Goal: Information Seeking & Learning: Understand process/instructions

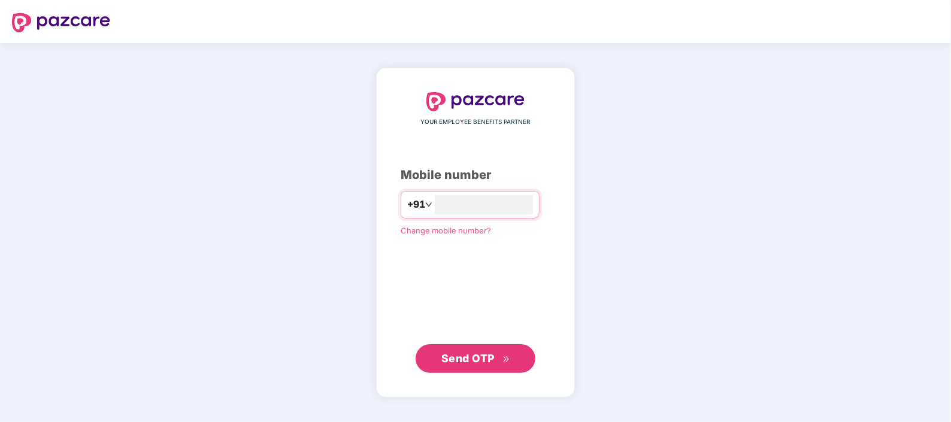
type input "*"
type input "**********"
click at [514, 373] on div "**********" at bounding box center [475, 233] width 199 height 330
click at [507, 364] on span "Send OTP" at bounding box center [476, 358] width 69 height 17
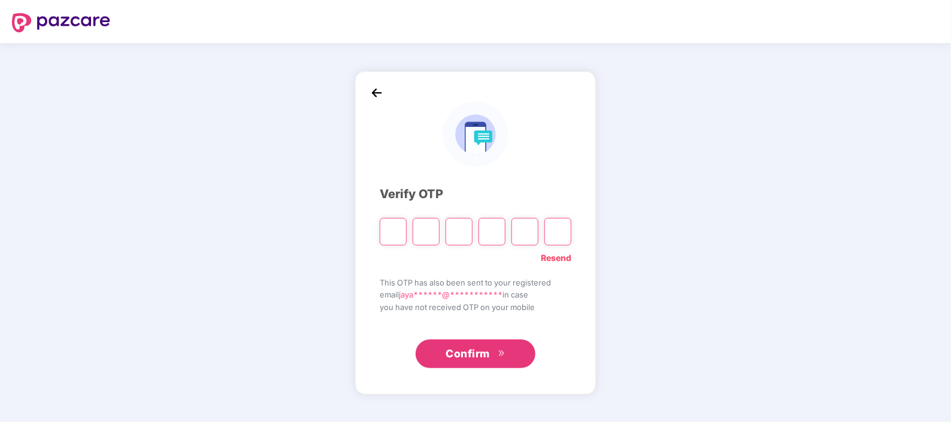
type input "*"
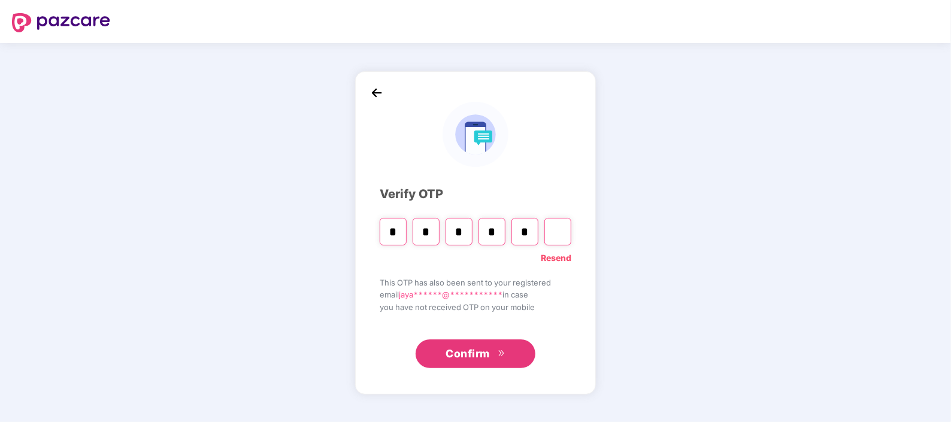
type input "*"
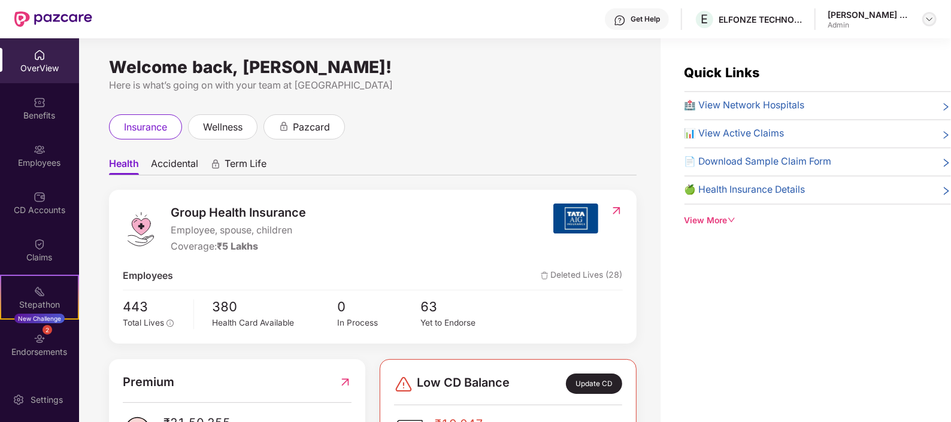
click at [929, 23] on img at bounding box center [930, 19] width 10 height 10
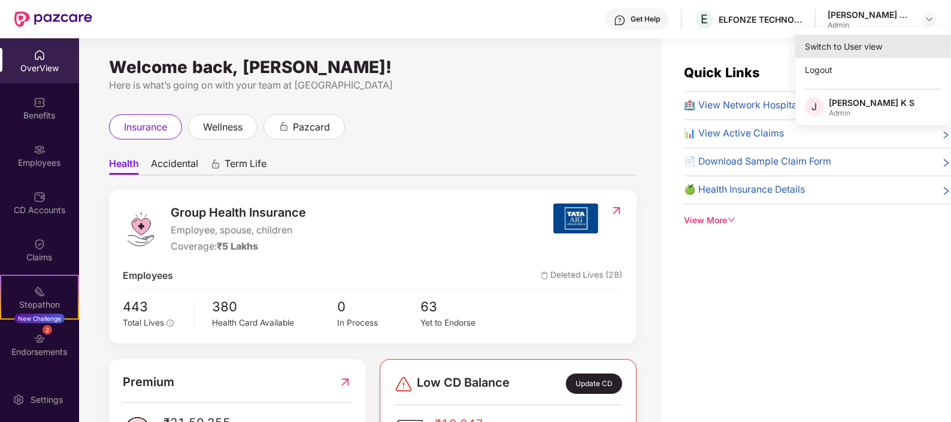
click at [836, 44] on div "Switch to User view" at bounding box center [874, 46] width 156 height 23
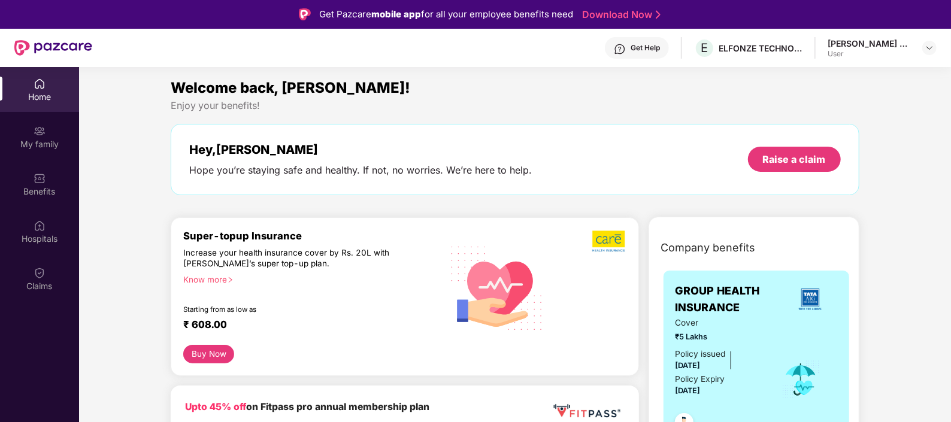
click at [660, 45] on div "Get Help" at bounding box center [645, 48] width 29 height 10
click at [42, 95] on div "Home" at bounding box center [39, 97] width 79 height 12
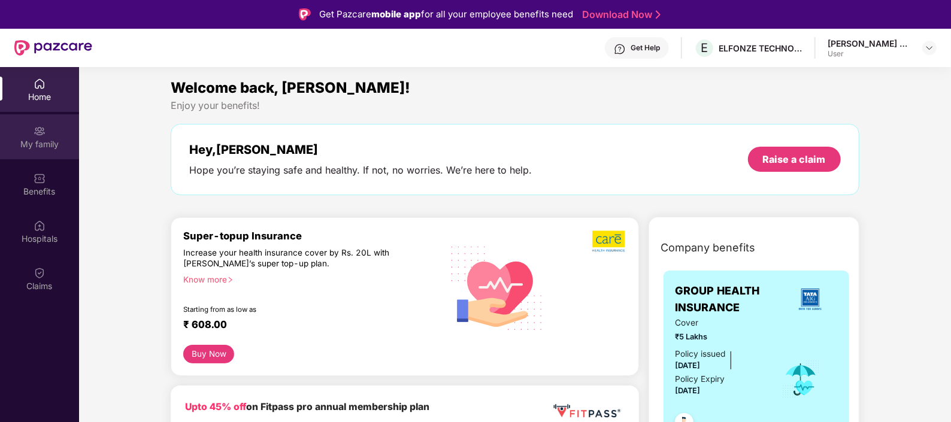
click at [38, 135] on img at bounding box center [40, 131] width 12 height 12
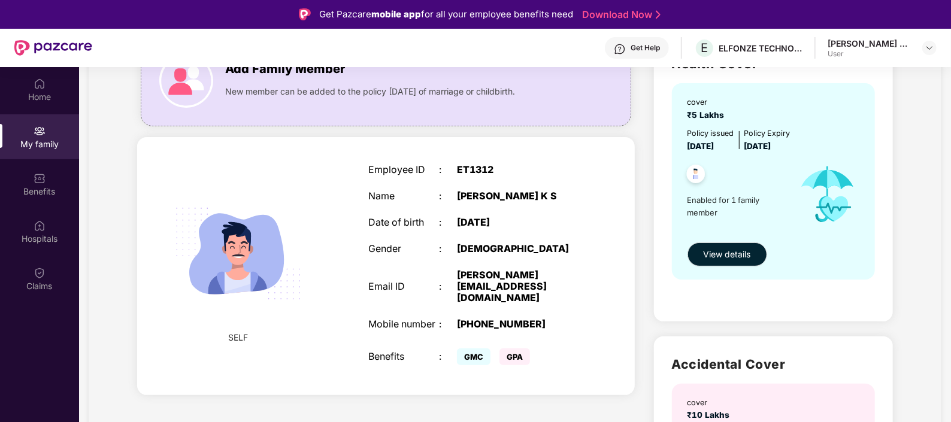
scroll to position [113, 0]
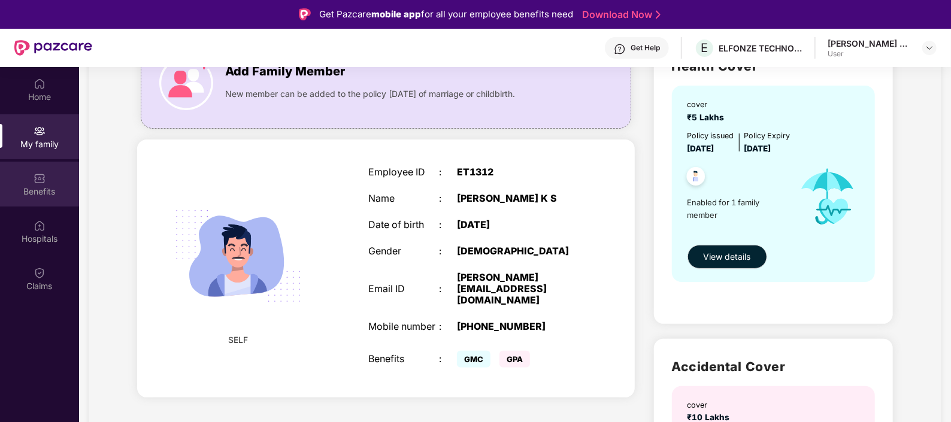
click at [55, 187] on div "Benefits" at bounding box center [39, 192] width 79 height 12
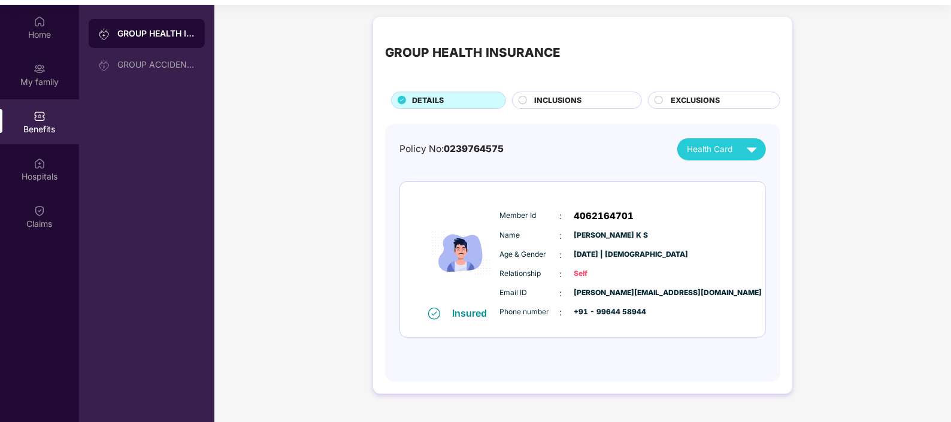
scroll to position [67, 0]
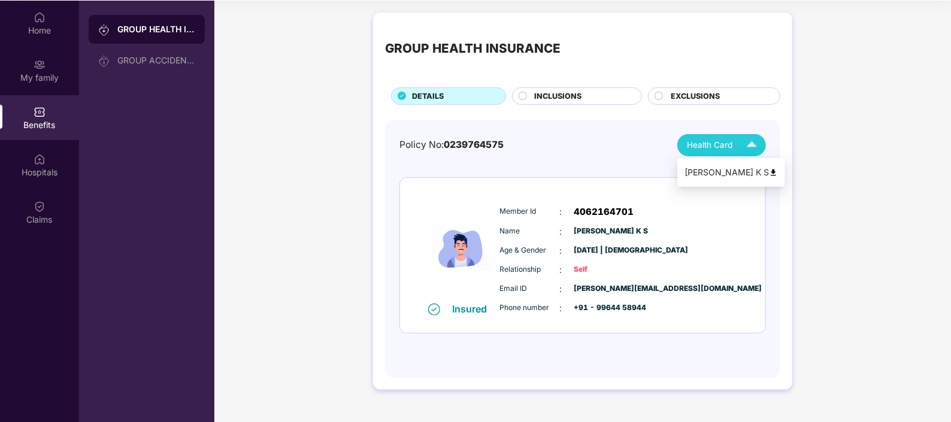
click at [754, 146] on img at bounding box center [752, 145] width 21 height 21
click at [769, 168] on img at bounding box center [773, 172] width 9 height 9
click at [752, 140] on img at bounding box center [752, 145] width 21 height 21
click at [765, 124] on div "Policy No: 0239764575 Health Card Insured Member Id : 4062164701 Name : [PERSON…" at bounding box center [582, 249] width 395 height 258
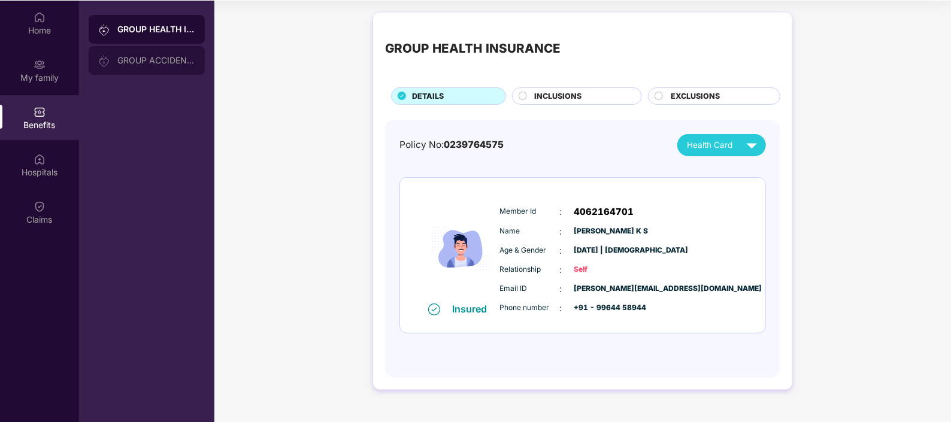
click at [143, 57] on div "GROUP ACCIDENTAL INSURANCE" at bounding box center [156, 61] width 78 height 10
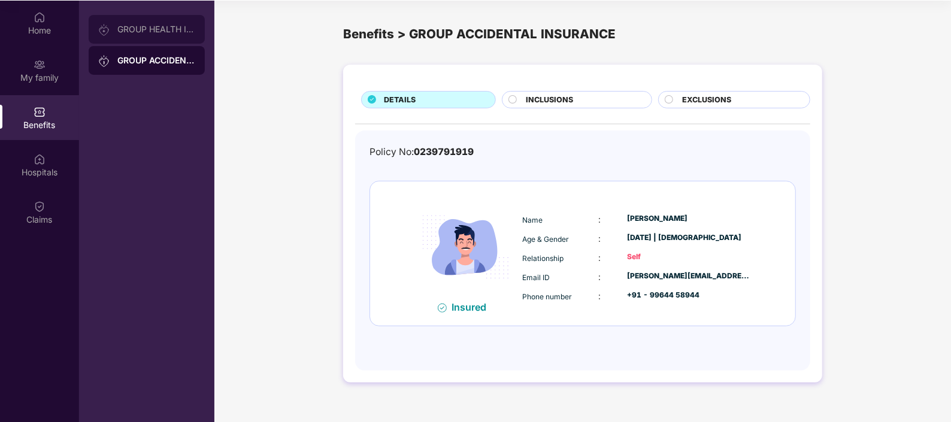
click at [152, 32] on div "GROUP HEALTH INSURANCE" at bounding box center [156, 30] width 78 height 10
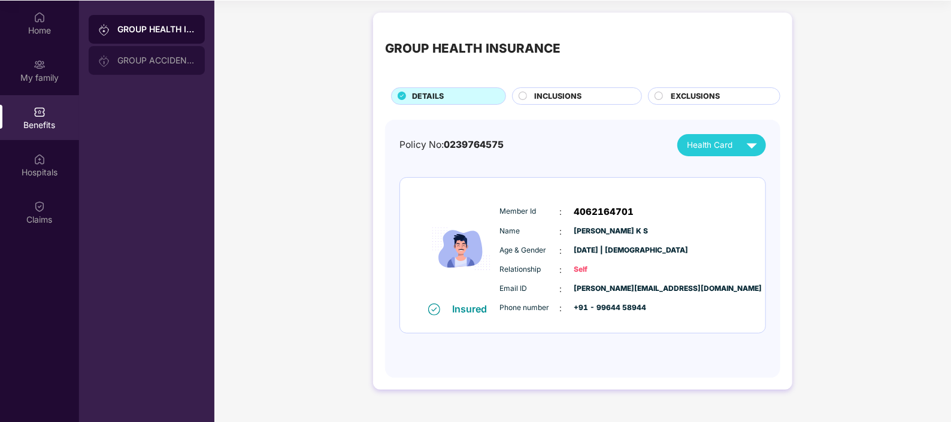
click at [153, 52] on div "GROUP ACCIDENTAL INSURANCE" at bounding box center [147, 60] width 116 height 29
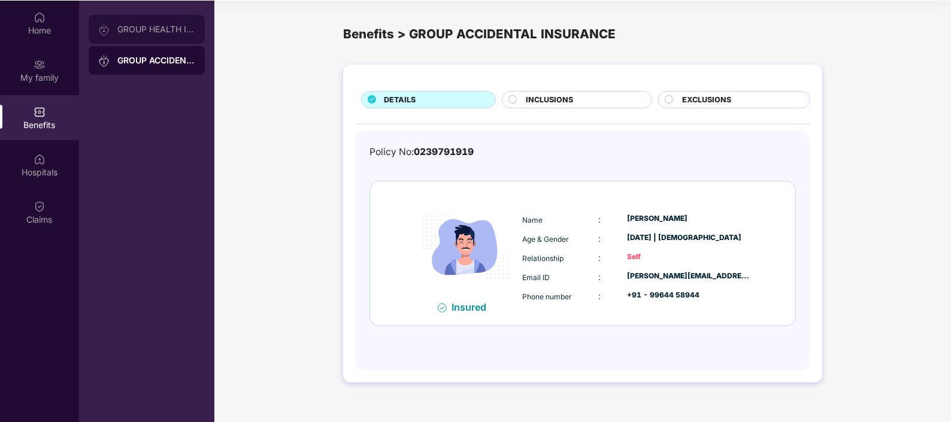
click at [150, 34] on div "GROUP HEALTH INSURANCE" at bounding box center [147, 29] width 116 height 29
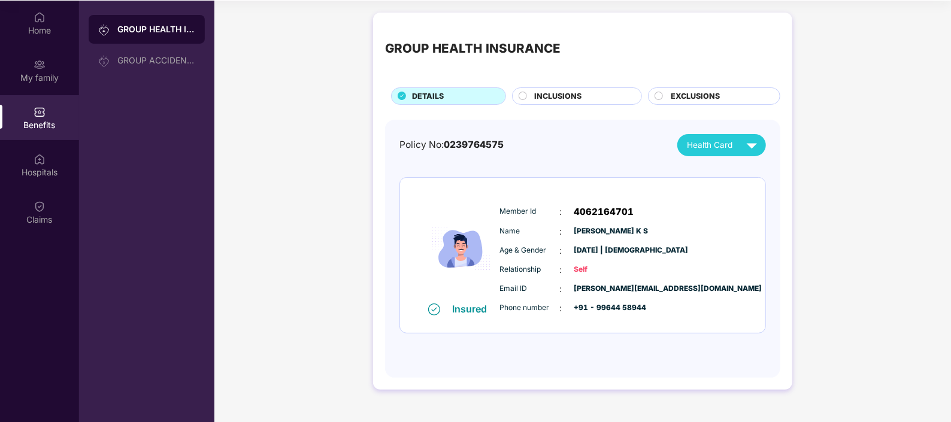
click at [563, 93] on span "INCLUSIONS" at bounding box center [557, 96] width 47 height 12
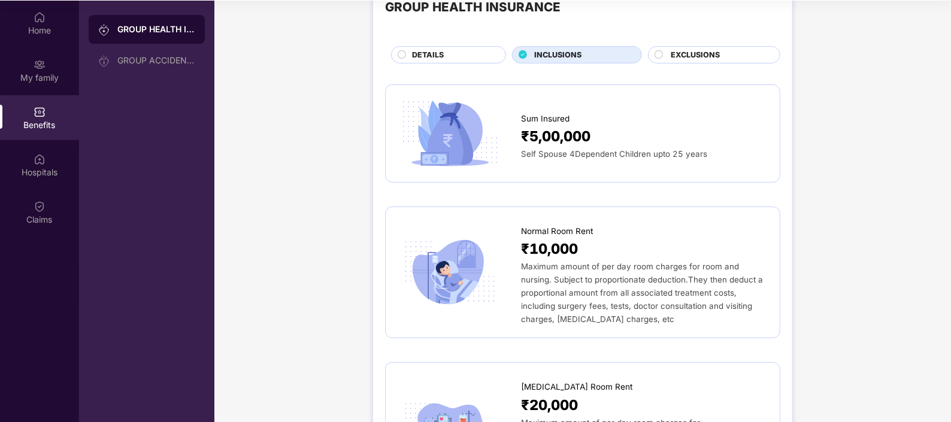
scroll to position [0, 0]
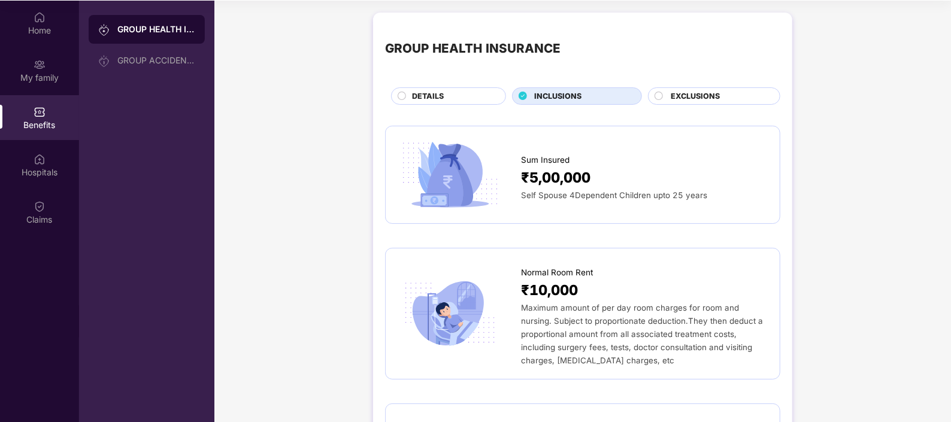
click at [687, 89] on div "EXCLUSIONS" at bounding box center [714, 95] width 132 height 17
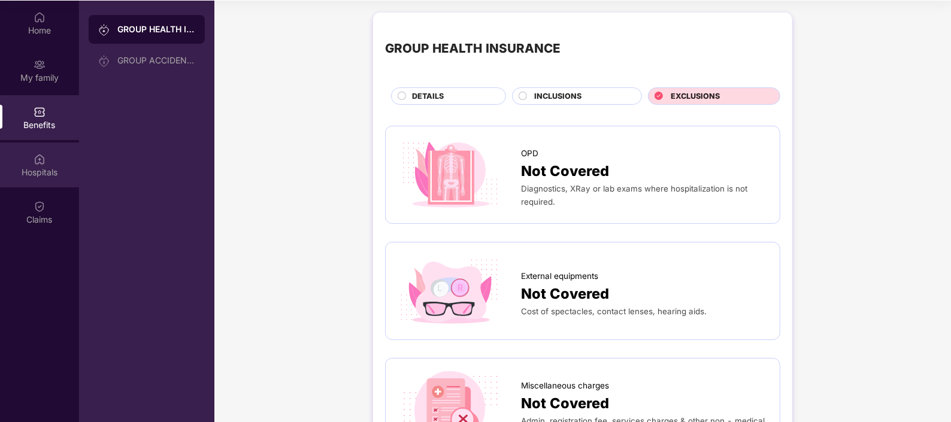
click at [62, 155] on div "Hospitals" at bounding box center [39, 165] width 79 height 45
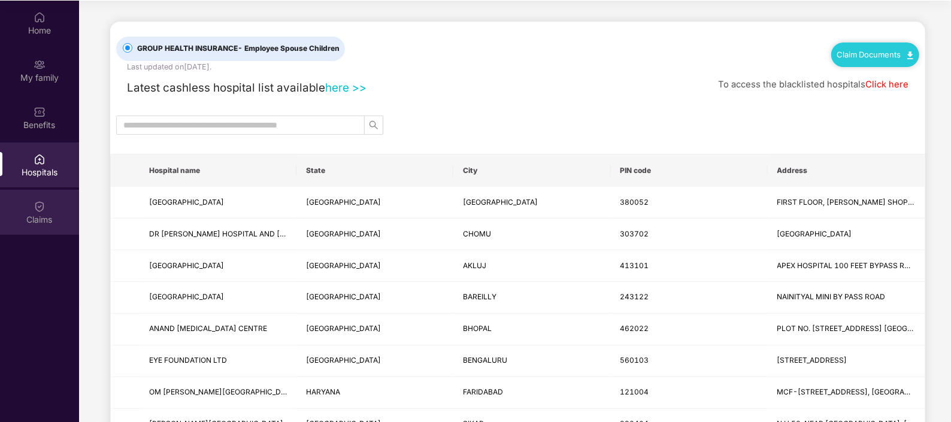
click at [42, 225] on div "Claims" at bounding box center [39, 212] width 79 height 45
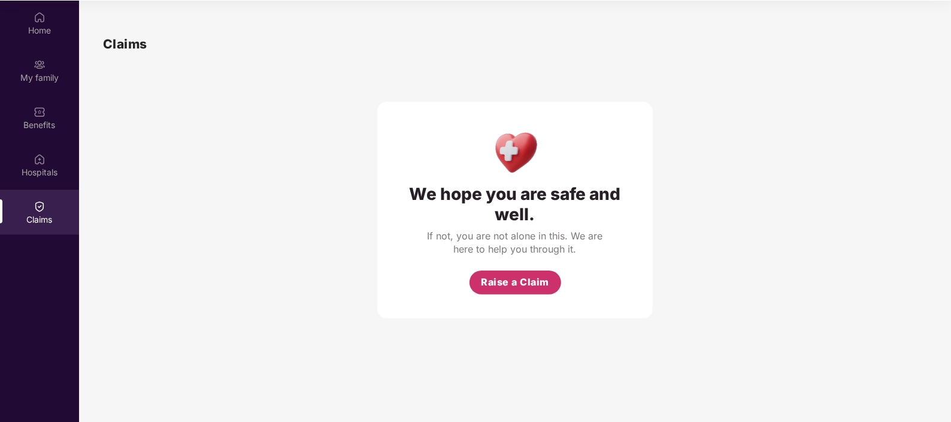
click at [530, 289] on span "Raise a Claim" at bounding box center [515, 282] width 68 height 15
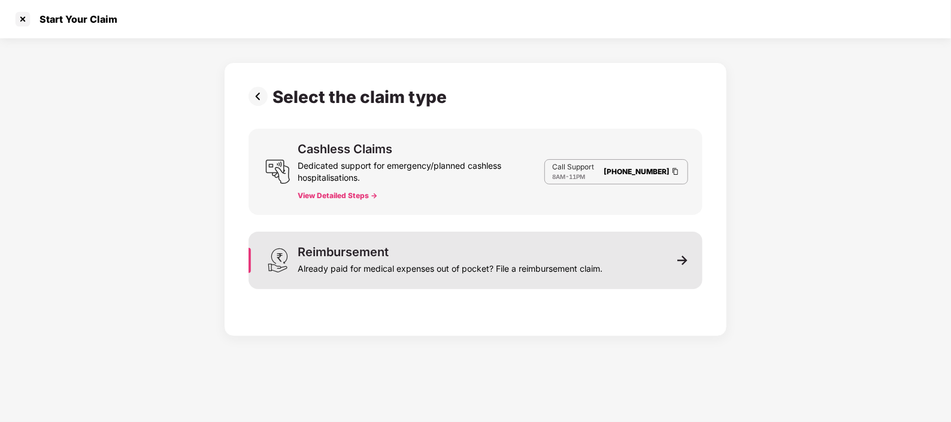
click at [672, 263] on div "Reimbursement Already paid for medical expenses out of pocket? File a reimburse…" at bounding box center [476, 261] width 454 height 58
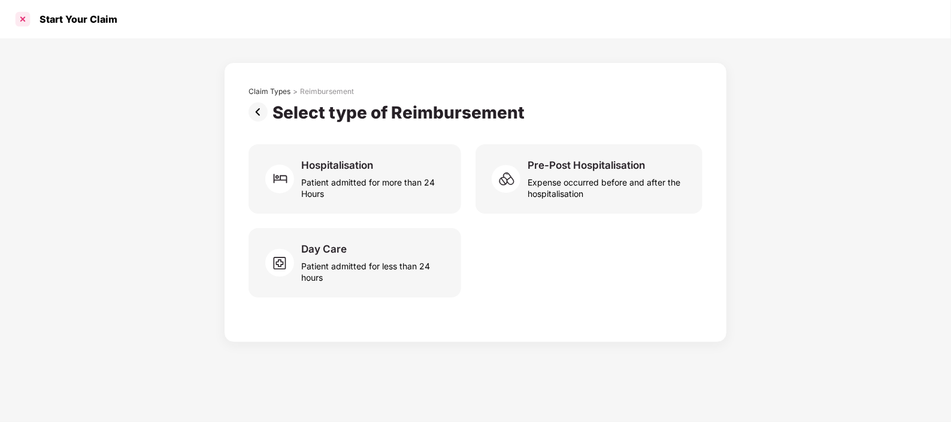
click at [20, 19] on div at bounding box center [22, 19] width 19 height 19
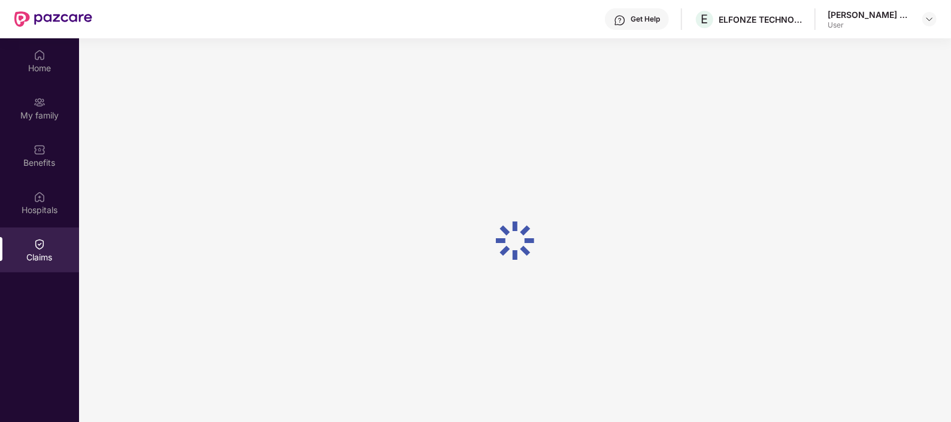
scroll to position [67, 0]
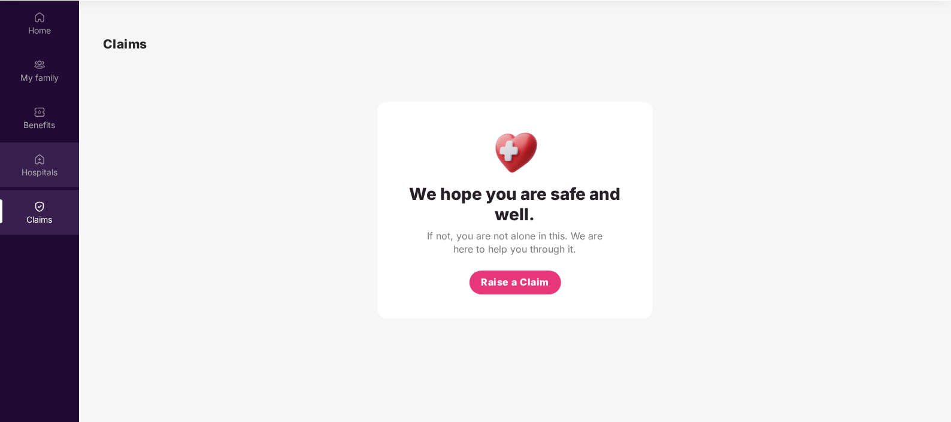
click at [11, 167] on div "Hospitals" at bounding box center [39, 173] width 79 height 12
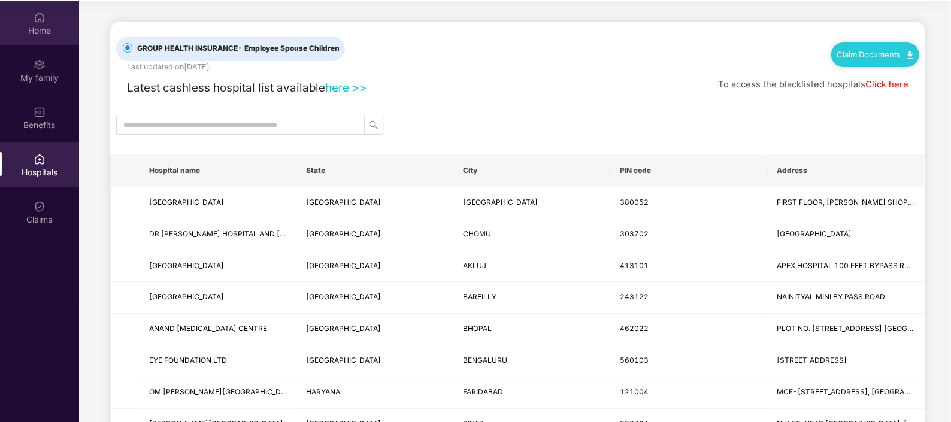
click at [34, 27] on div "Home" at bounding box center [39, 31] width 79 height 12
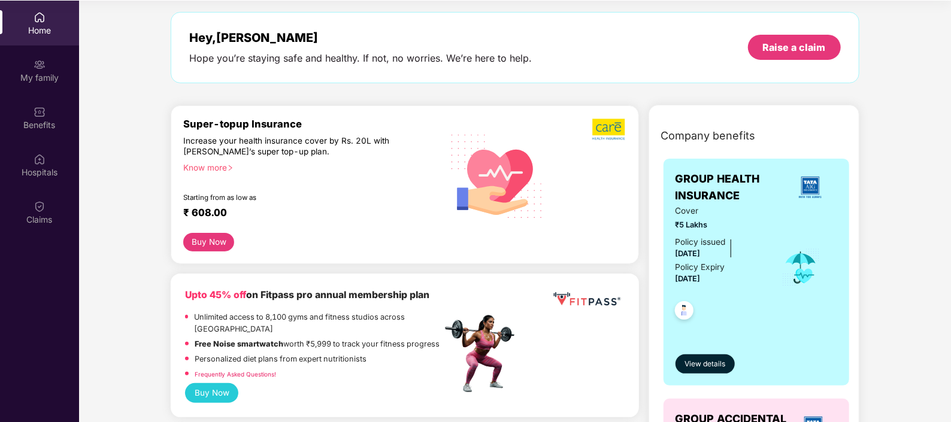
scroll to position [0, 0]
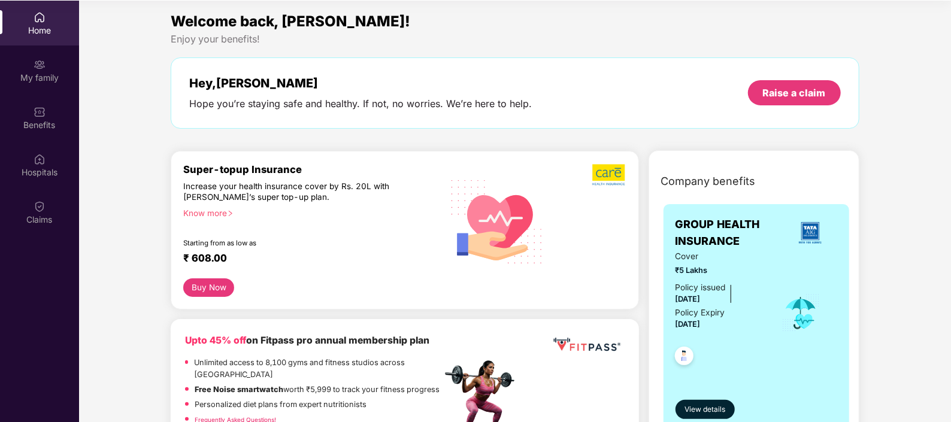
click at [410, 36] on div "Enjoy your benefits!" at bounding box center [515, 39] width 688 height 13
